Goal: Book appointment/travel/reservation

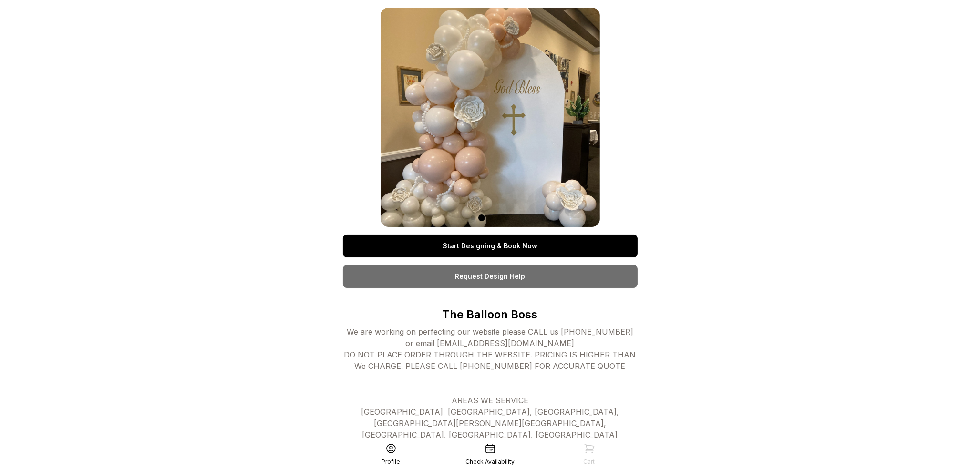
drag, startPoint x: 496, startPoint y: 72, endPoint x: 711, endPoint y: 158, distance: 232.0
click at [711, 158] on div "Start Designing & Book Now Request Design Help The Balloon Boss We are working …" at bounding box center [490, 469] width 980 height 939
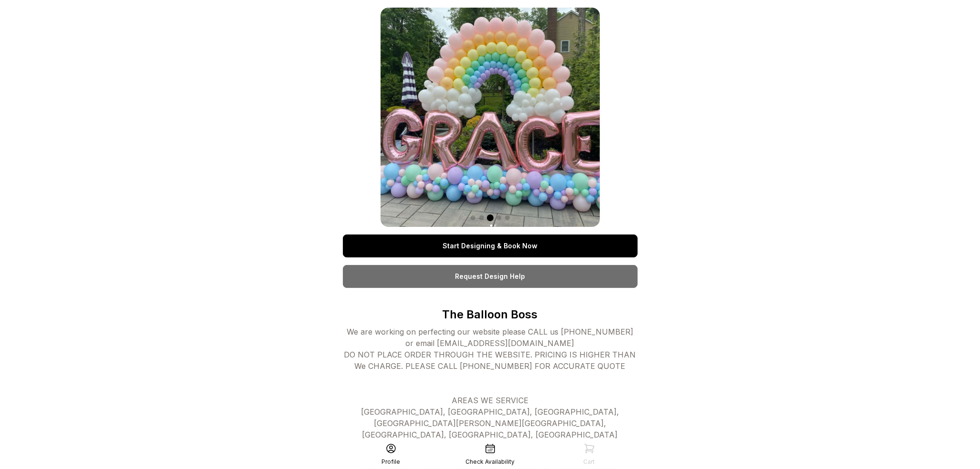
click at [472, 243] on link "Start Designing & Book Now" at bounding box center [490, 246] width 295 height 23
